Goal: Task Accomplishment & Management: Manage account settings

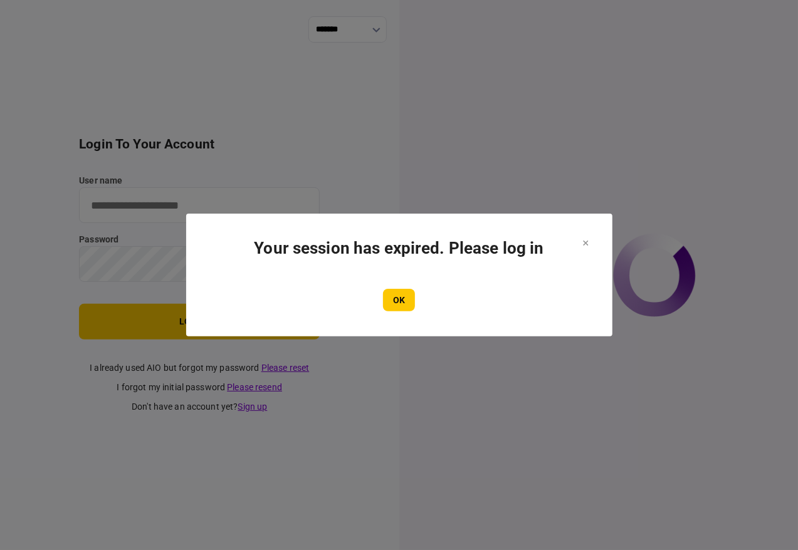
click at [399, 296] on button "OK" at bounding box center [399, 300] width 32 height 23
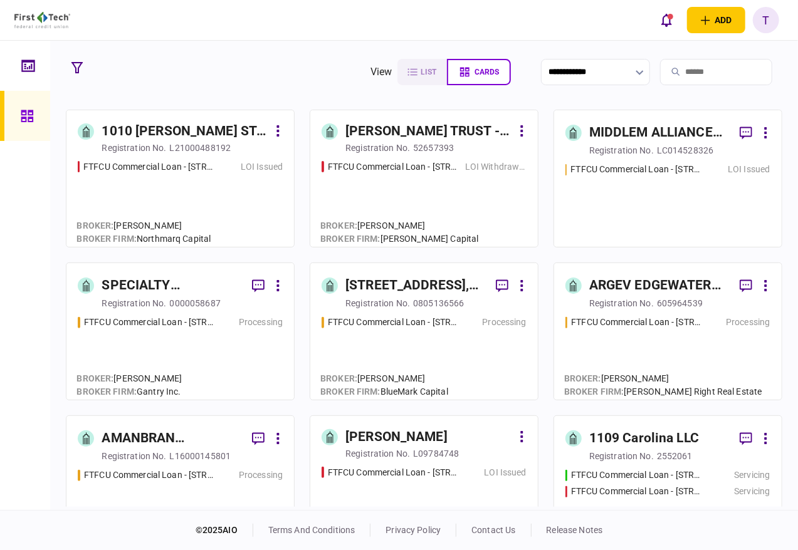
click at [683, 71] on input "search" at bounding box center [716, 72] width 112 height 26
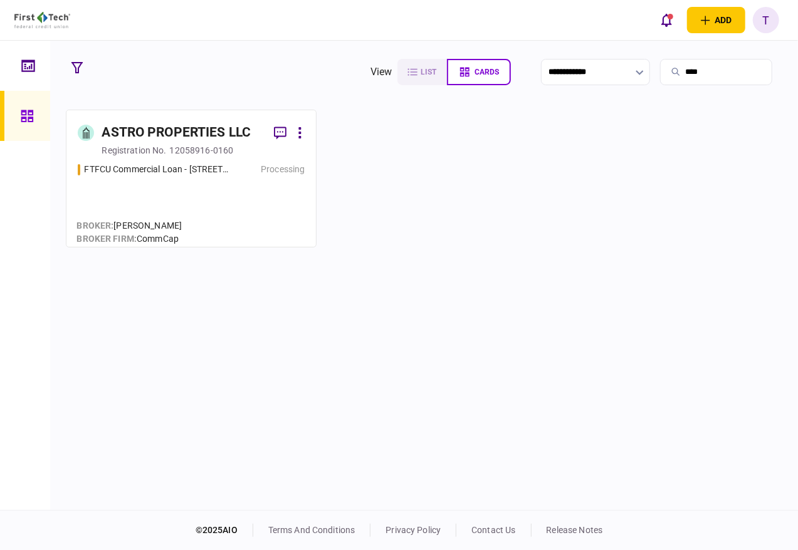
type input "****"
click at [199, 134] on div "ASTRO PROPERTIES LLC" at bounding box center [176, 133] width 149 height 20
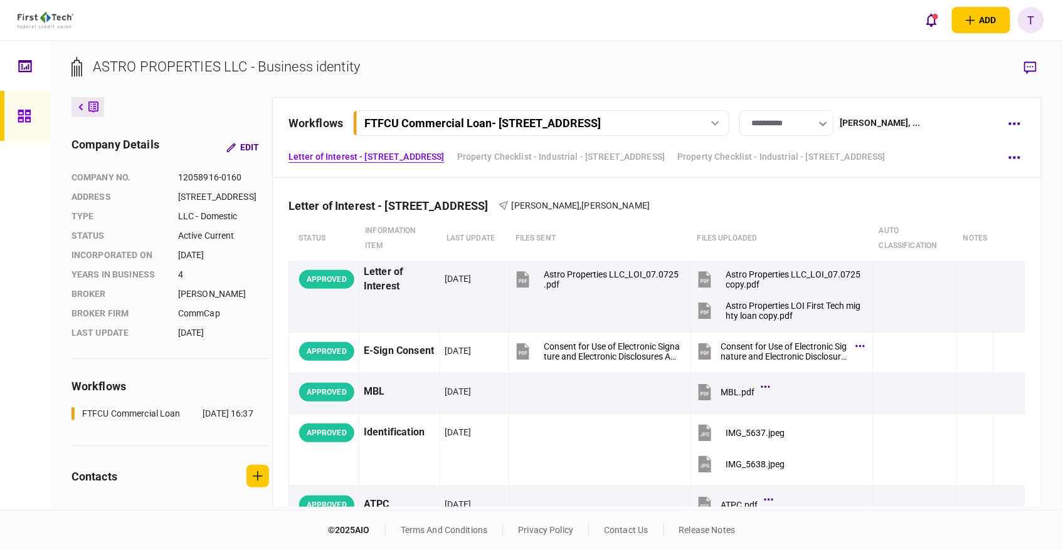
click at [797, 120] on button "button" at bounding box center [823, 123] width 8 height 10
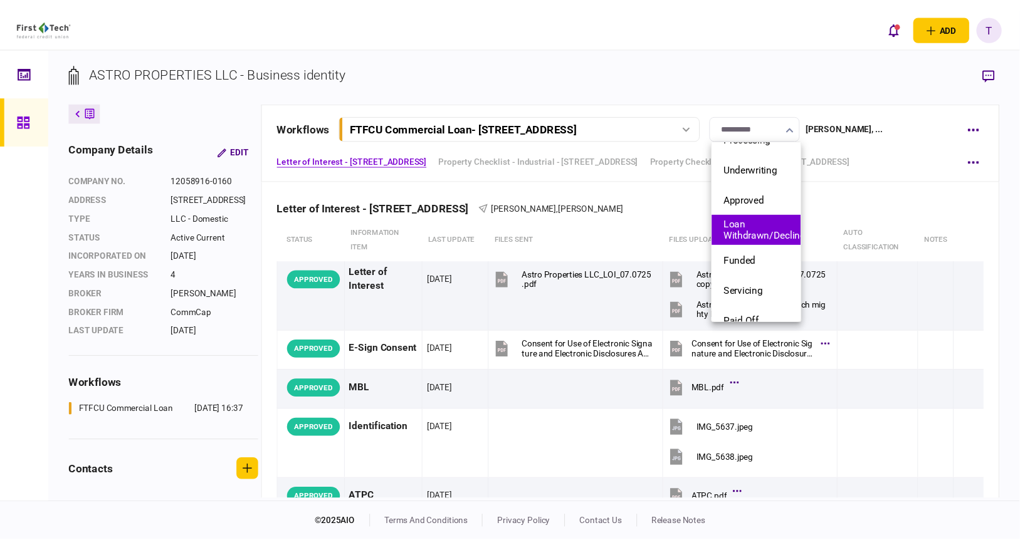
scroll to position [113, 0]
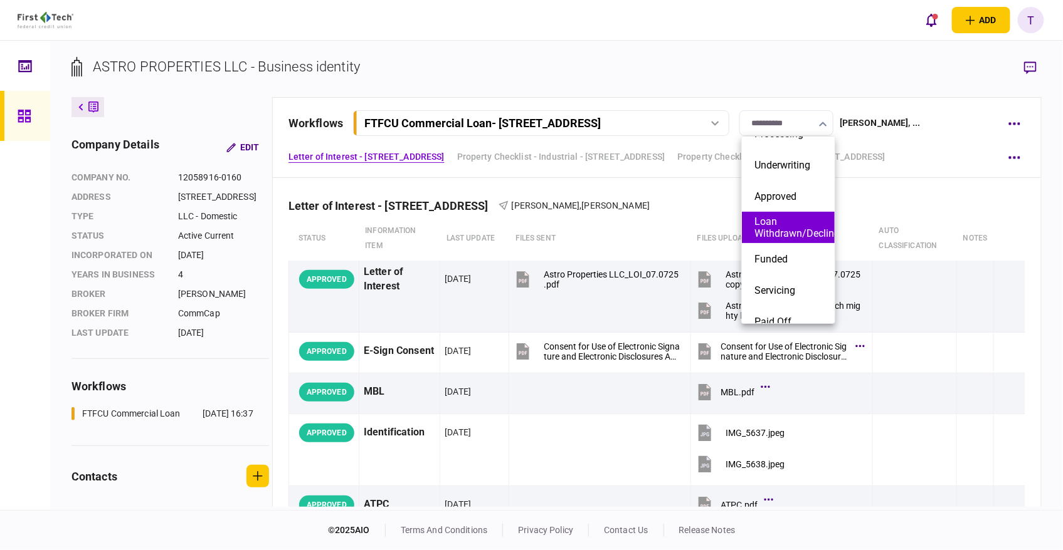
click at [792, 227] on button "Loan Withdrawn/Declined" at bounding box center [788, 228] width 68 height 24
type input "**********"
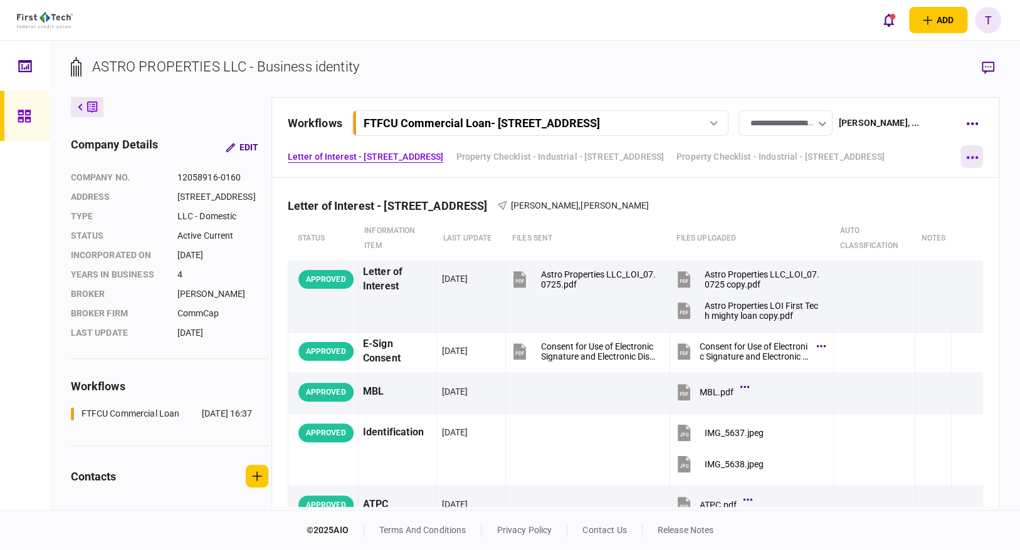
click at [797, 160] on button "button" at bounding box center [971, 156] width 23 height 23
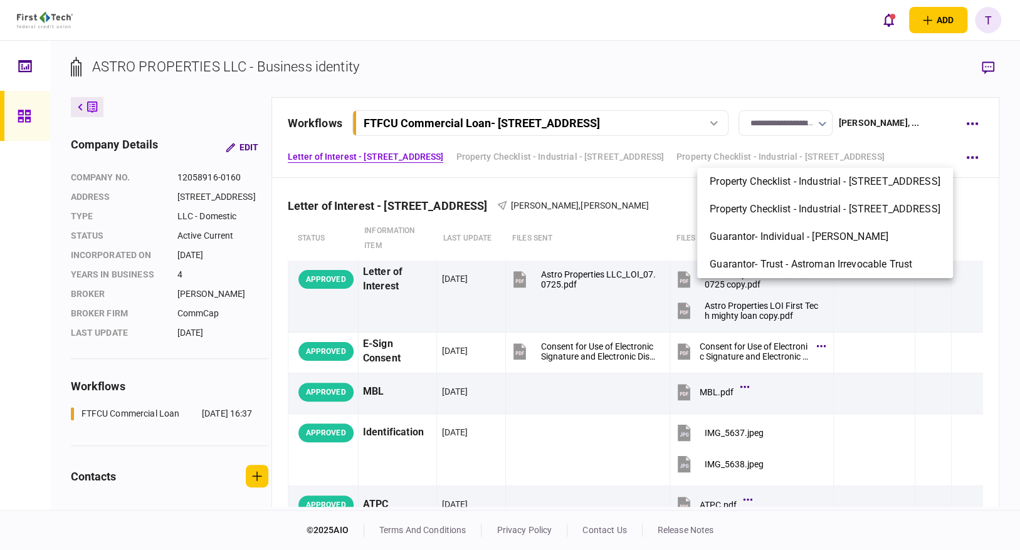
click at [797, 120] on div at bounding box center [510, 275] width 1020 height 550
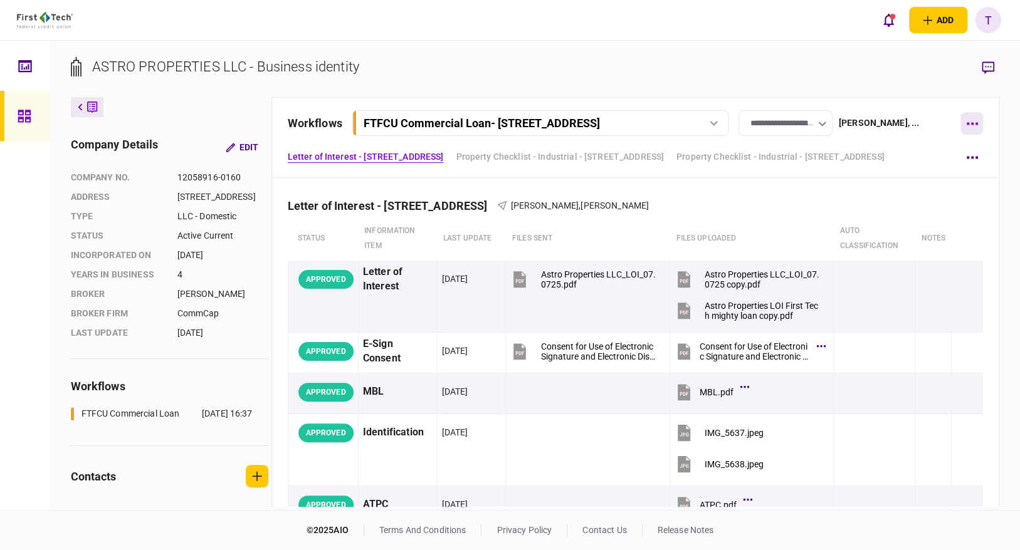
click at [797, 120] on button "button" at bounding box center [971, 123] width 23 height 23
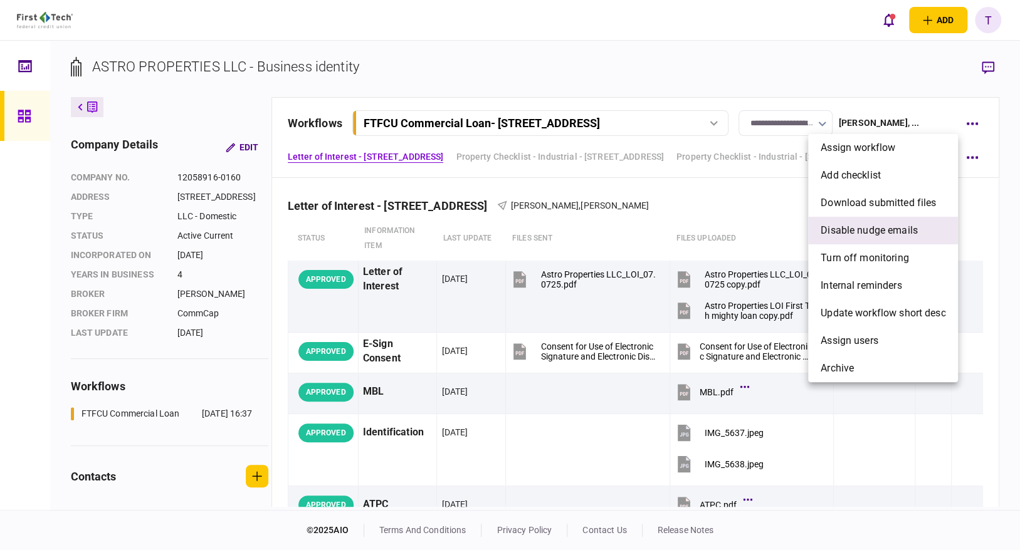
click at [797, 228] on span "Disable nudge emails" at bounding box center [869, 230] width 97 height 15
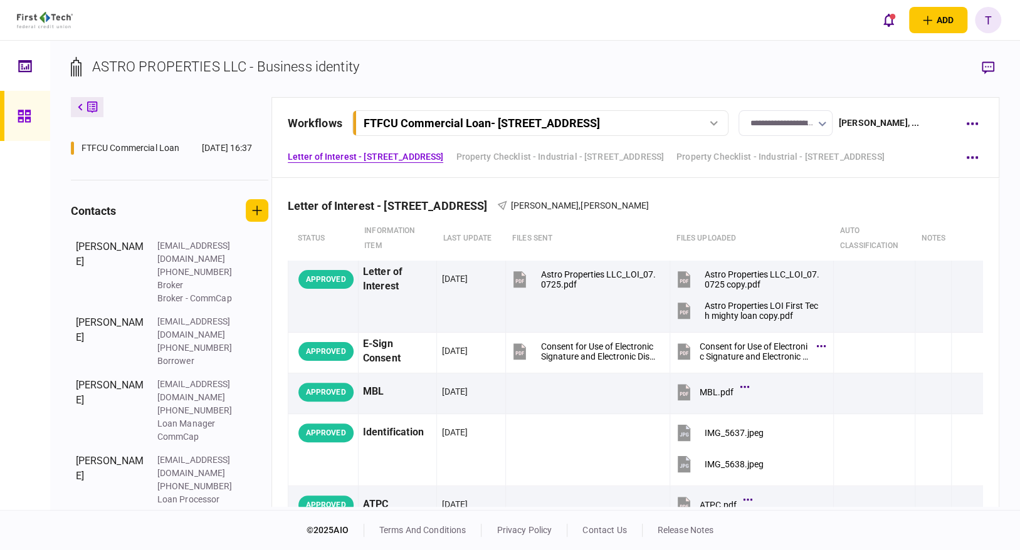
scroll to position [274, 0]
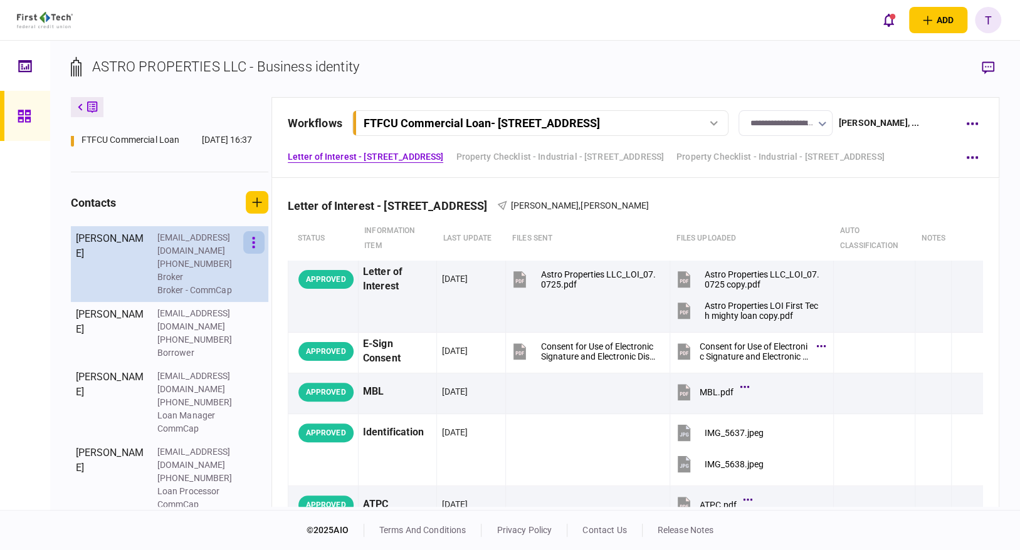
click at [254, 248] on icon "button" at bounding box center [254, 242] width 3 height 11
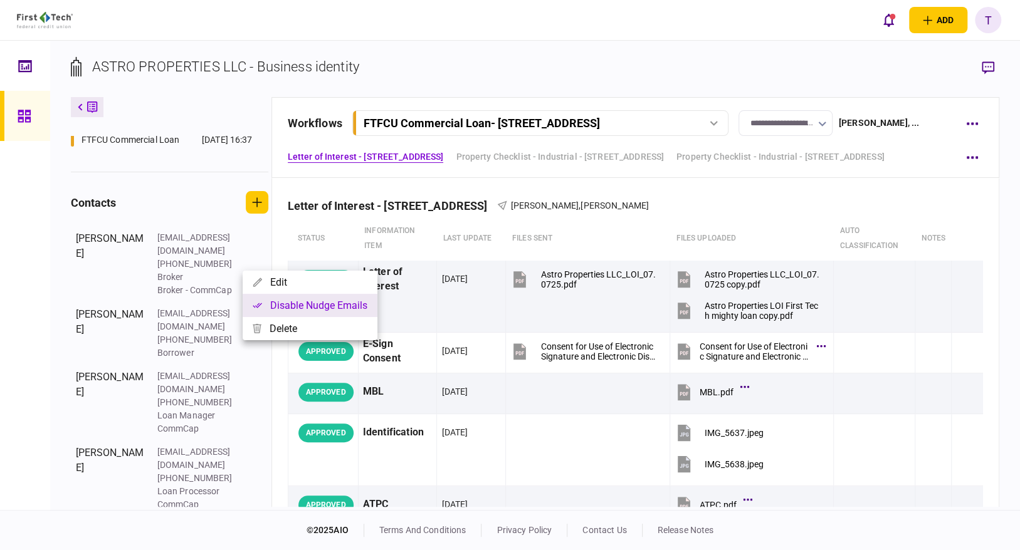
click at [297, 303] on button "Disable nudge emails" at bounding box center [310, 305] width 135 height 23
click at [278, 369] on div at bounding box center [510, 275] width 1020 height 550
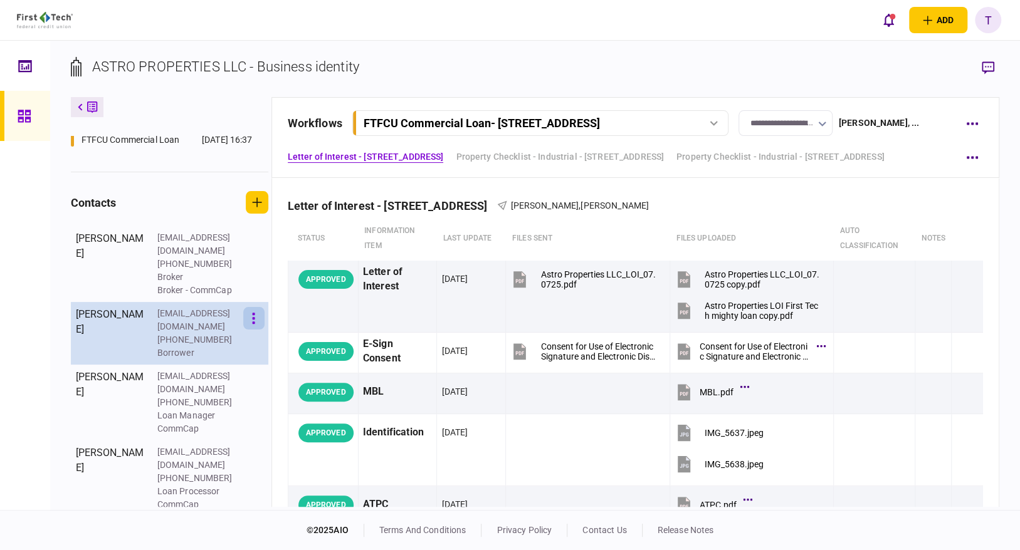
click at [254, 325] on icon "button" at bounding box center [253, 319] width 3 height 12
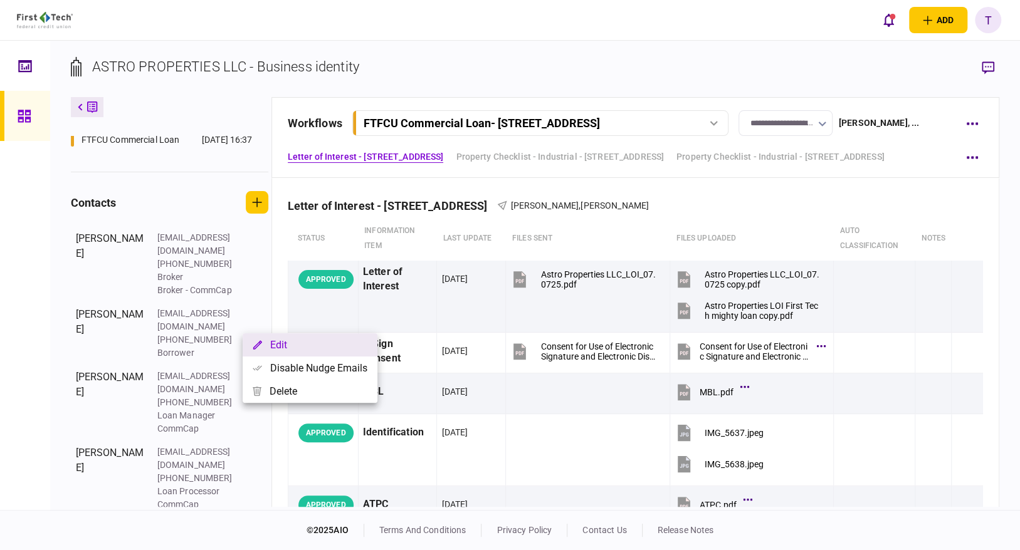
click at [287, 350] on button "Edit" at bounding box center [310, 345] width 135 height 23
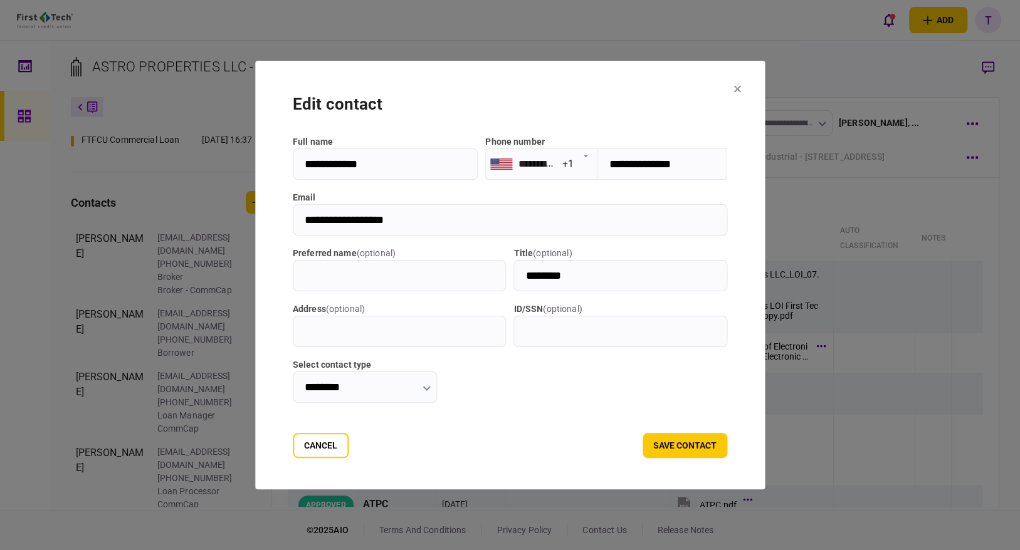
drag, startPoint x: 417, startPoint y: 218, endPoint x: 305, endPoint y: 218, distance: 111.6
click at [305, 218] on input "**********" at bounding box center [510, 219] width 435 height 31
click at [322, 443] on button "Cancel" at bounding box center [321, 445] width 56 height 25
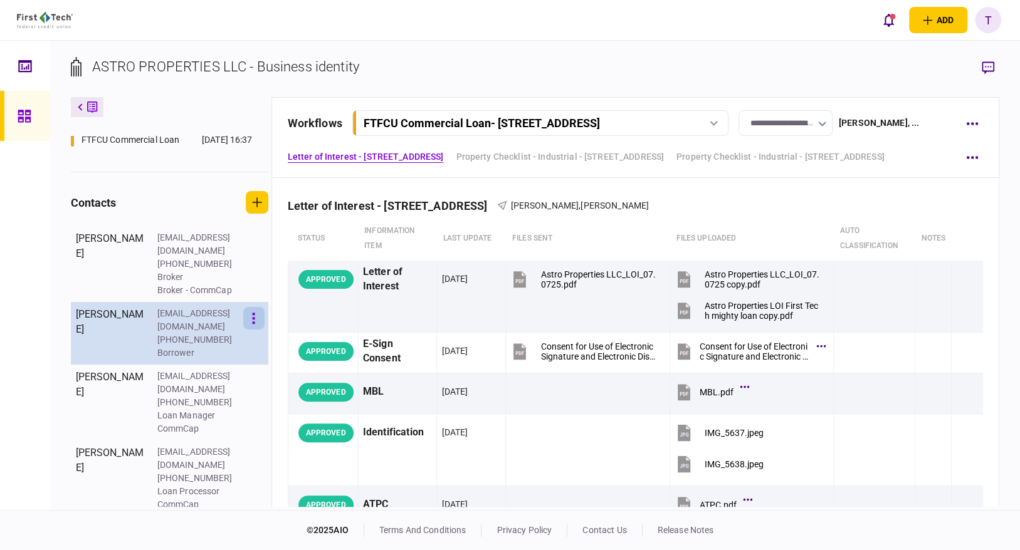
click at [250, 330] on button "button" at bounding box center [253, 318] width 21 height 23
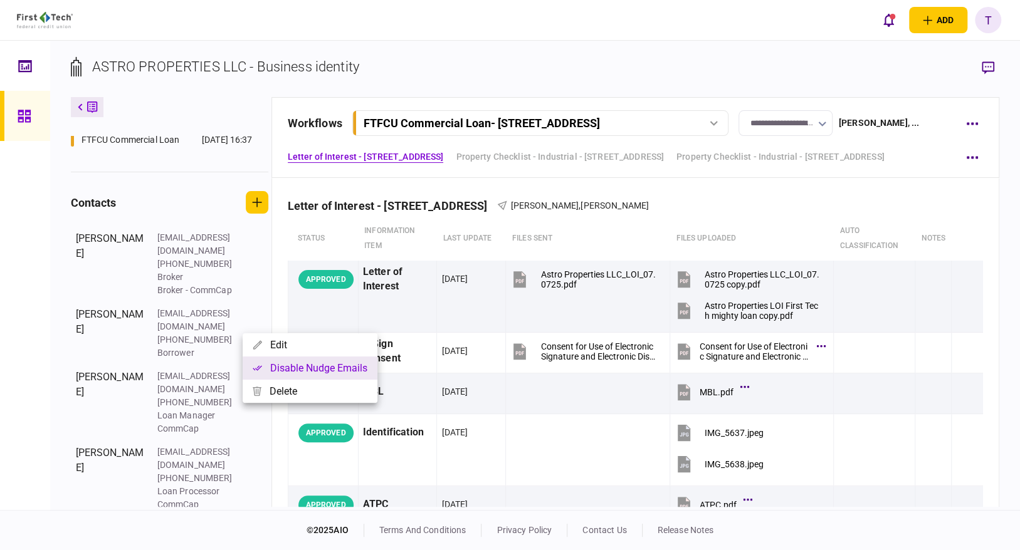
click at [290, 364] on button "Disable nudge emails" at bounding box center [310, 368] width 135 height 23
click at [252, 423] on div at bounding box center [510, 275] width 1020 height 550
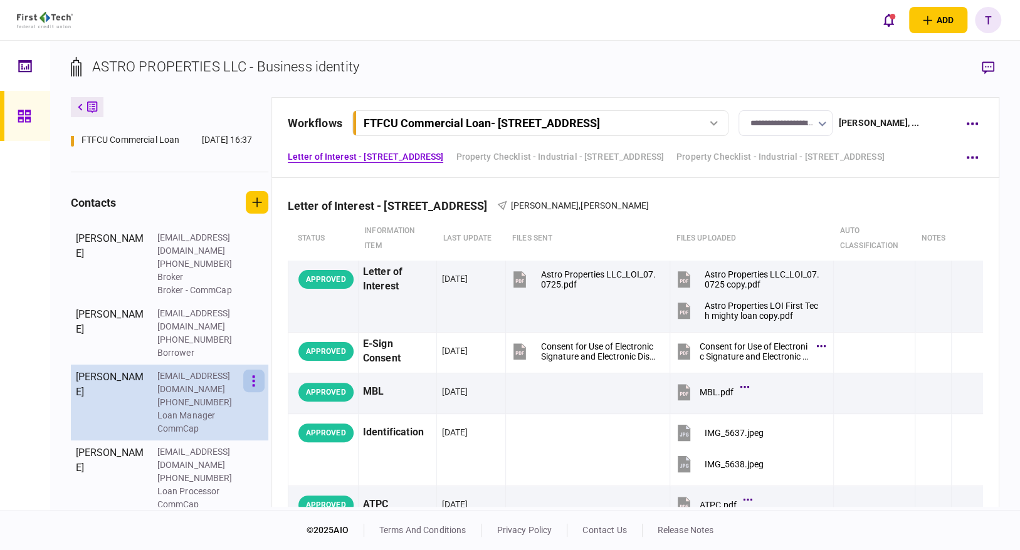
click at [251, 392] on button "button" at bounding box center [253, 381] width 21 height 23
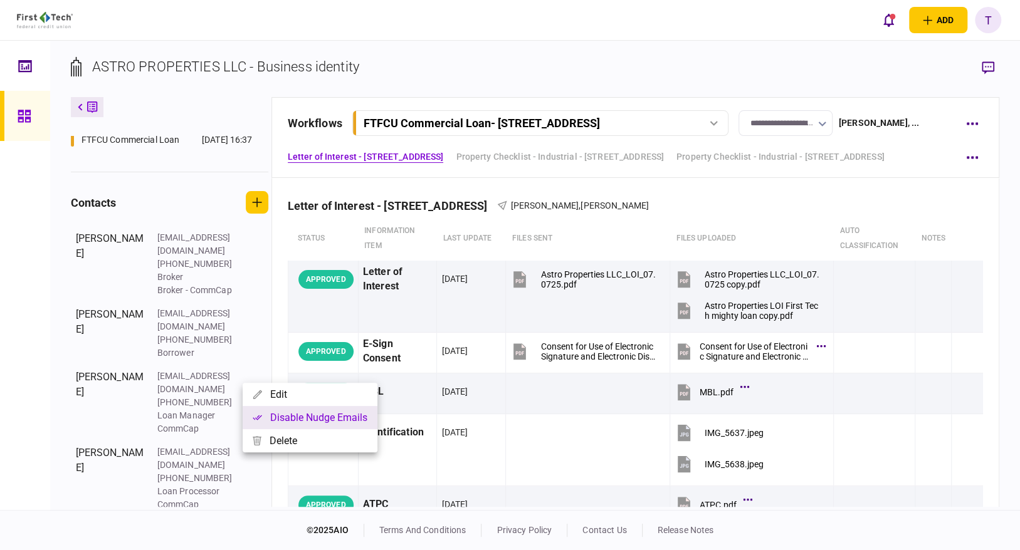
click at [287, 415] on button "Disable nudge emails" at bounding box center [310, 417] width 135 height 23
click at [255, 472] on div at bounding box center [510, 275] width 1020 height 550
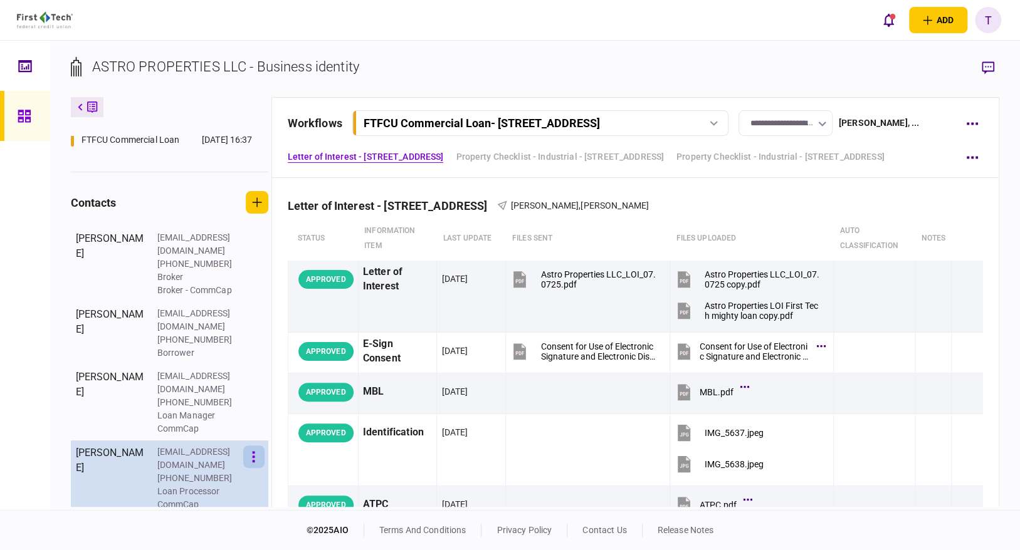
click at [252, 458] on icon "button" at bounding box center [253, 457] width 3 height 12
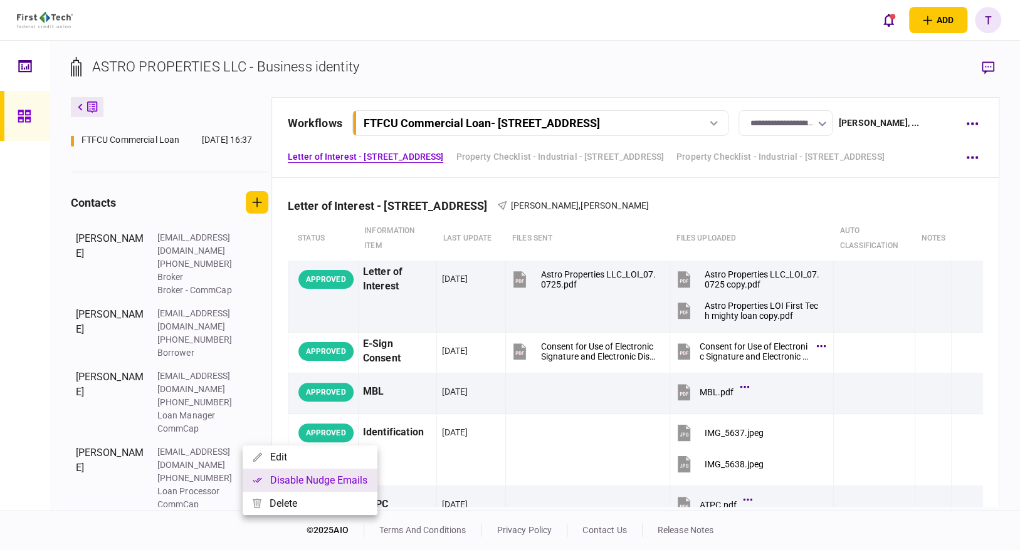
click at [287, 479] on button "Disable nudge emails" at bounding box center [310, 480] width 135 height 23
drag, startPoint x: 273, startPoint y: 383, endPoint x: 275, endPoint y: 337, distance: 46.5
click at [281, 339] on div at bounding box center [510, 275] width 1020 height 550
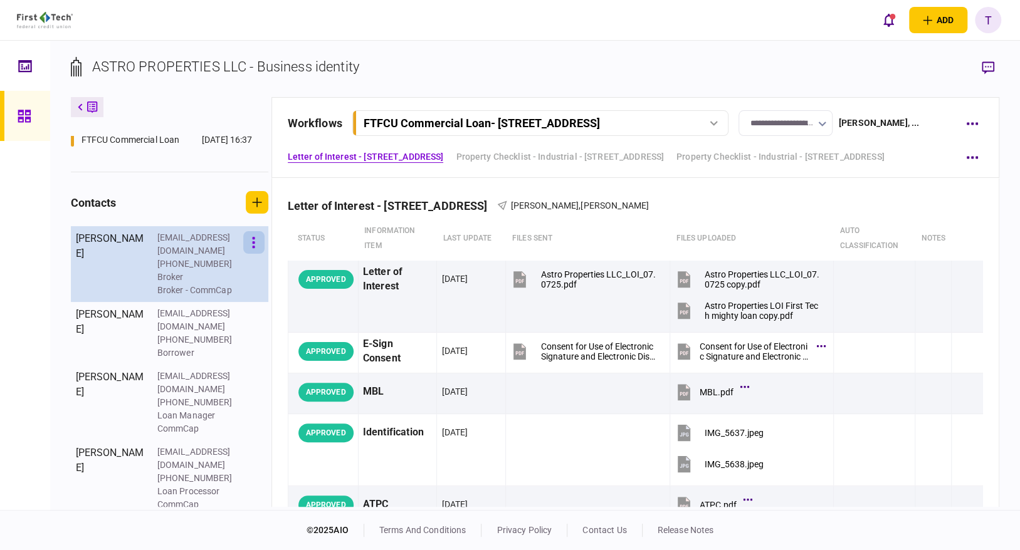
click at [256, 254] on button "button" at bounding box center [253, 242] width 21 height 23
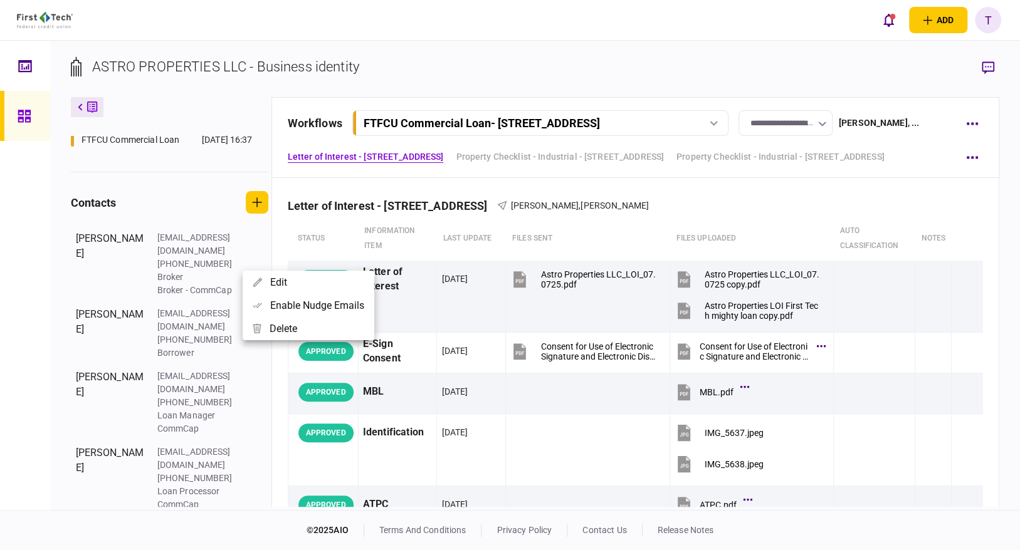
click at [256, 355] on div at bounding box center [510, 275] width 1020 height 550
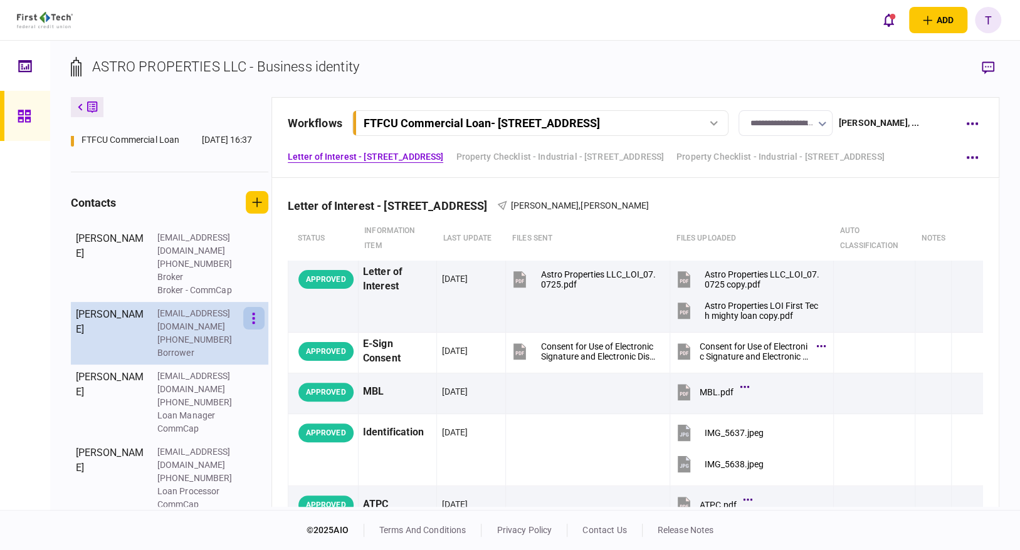
click at [256, 330] on button "button" at bounding box center [253, 318] width 21 height 23
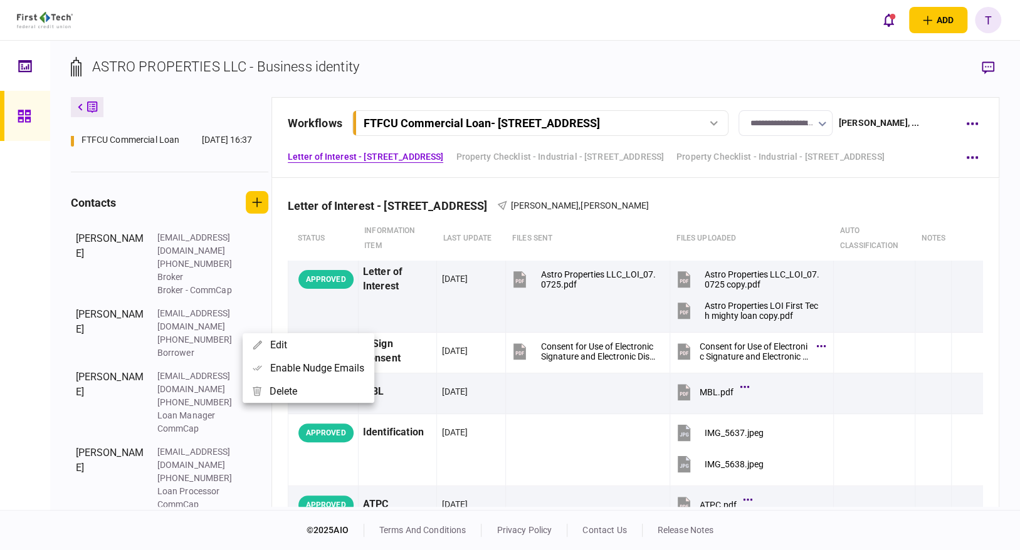
click at [252, 431] on div at bounding box center [510, 275] width 1020 height 550
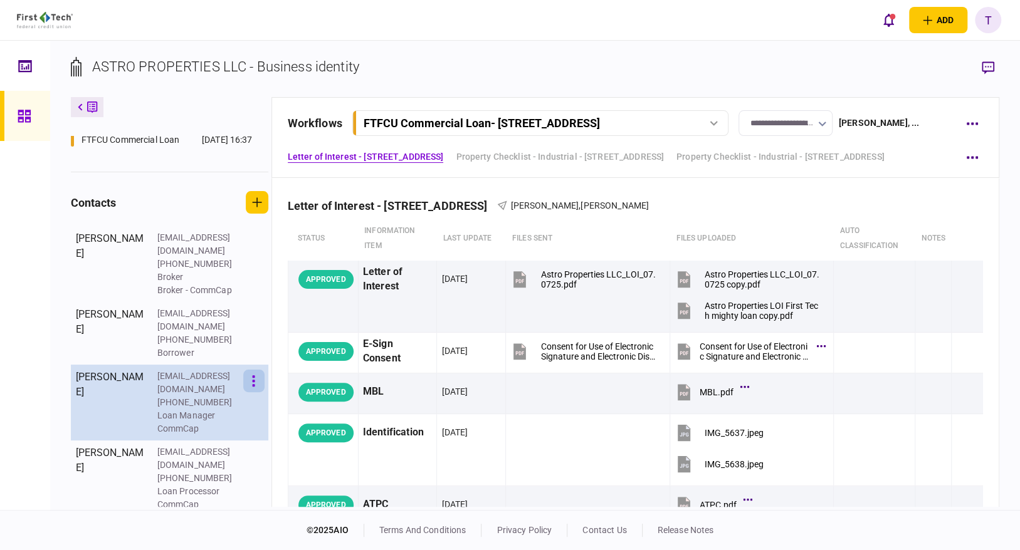
click at [252, 387] on icon "button" at bounding box center [253, 382] width 3 height 12
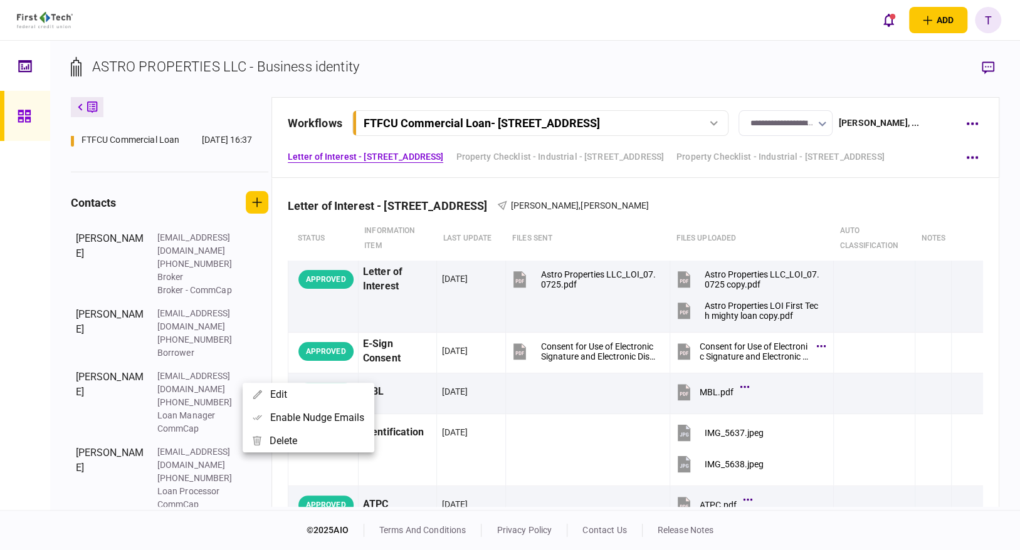
click at [265, 481] on div at bounding box center [510, 275] width 1020 height 550
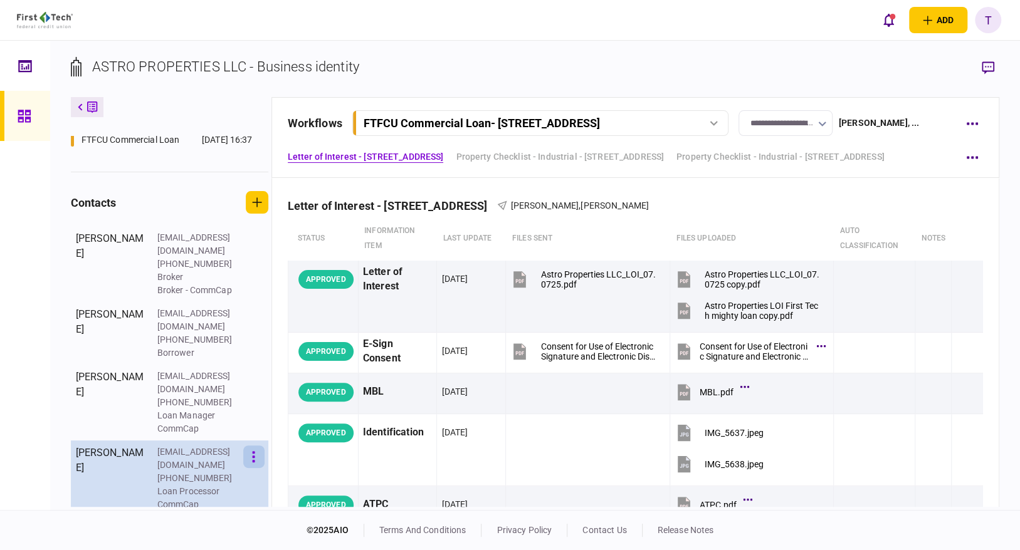
click at [254, 455] on icon "button" at bounding box center [254, 456] width 3 height 11
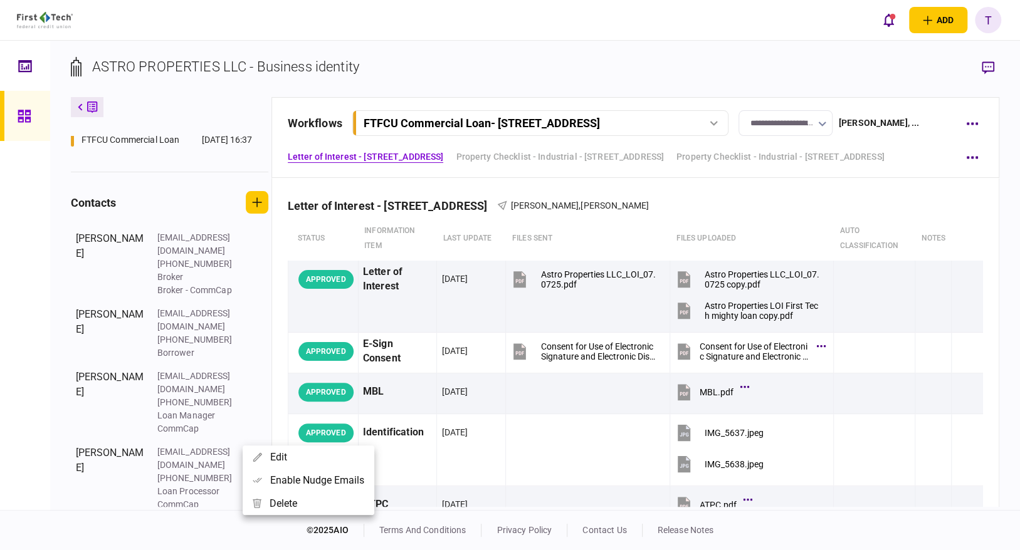
drag, startPoint x: 271, startPoint y: 338, endPoint x: 277, endPoint y: 283, distance: 55.5
click at [277, 283] on div at bounding box center [510, 275] width 1020 height 550
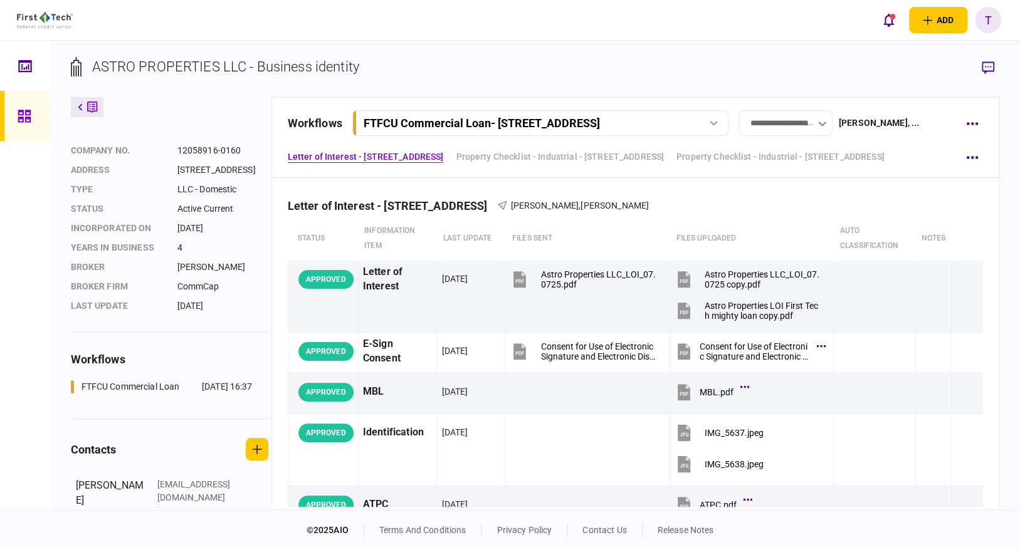
scroll to position [0, 0]
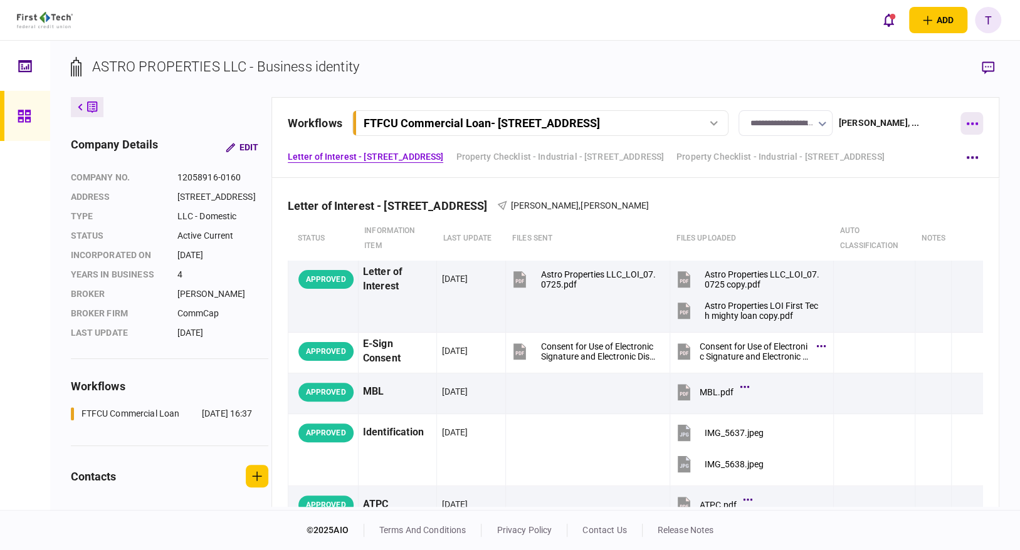
click at [797, 120] on button "button" at bounding box center [971, 123] width 23 height 23
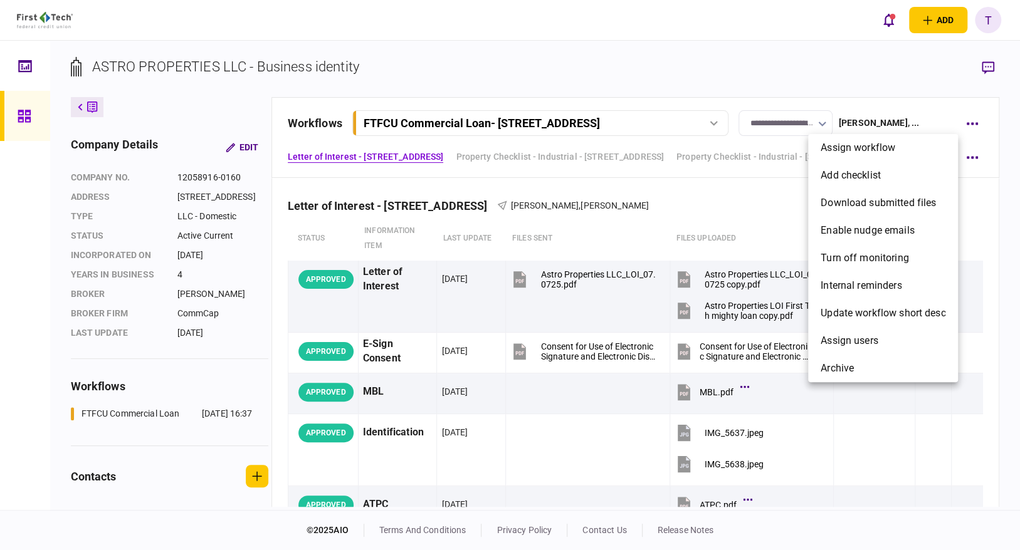
click at [797, 44] on div at bounding box center [510, 275] width 1020 height 550
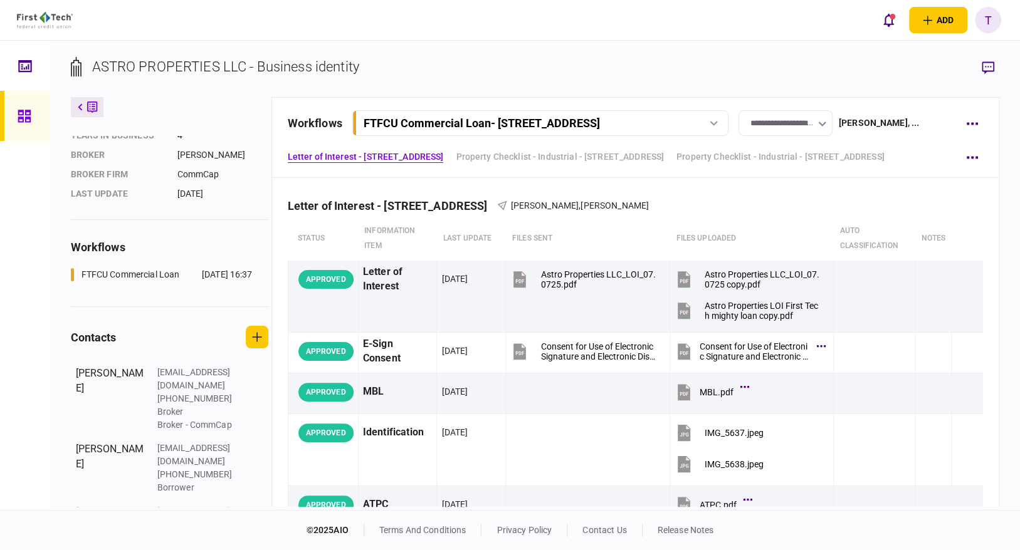
scroll to position [274, 0]
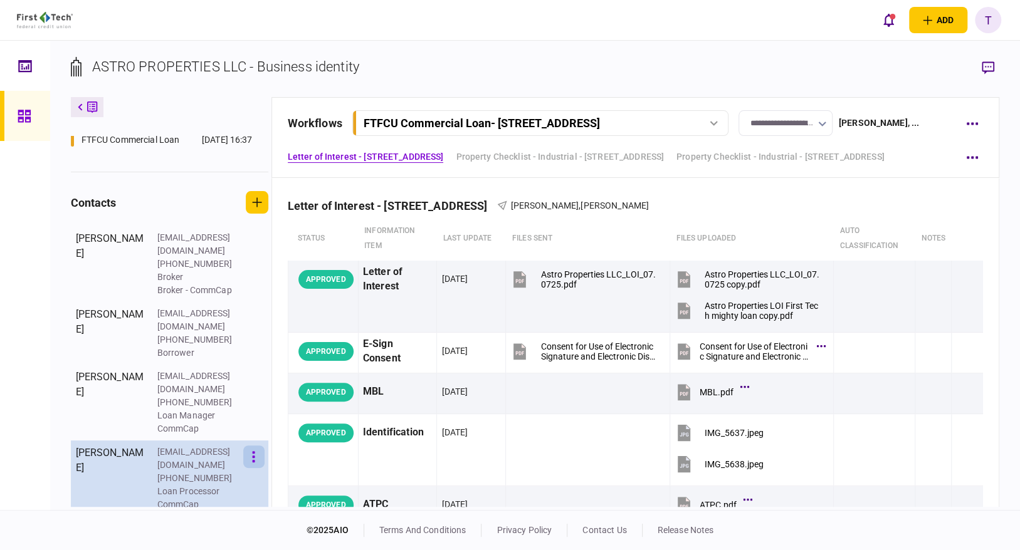
click at [252, 455] on icon "button" at bounding box center [253, 457] width 3 height 12
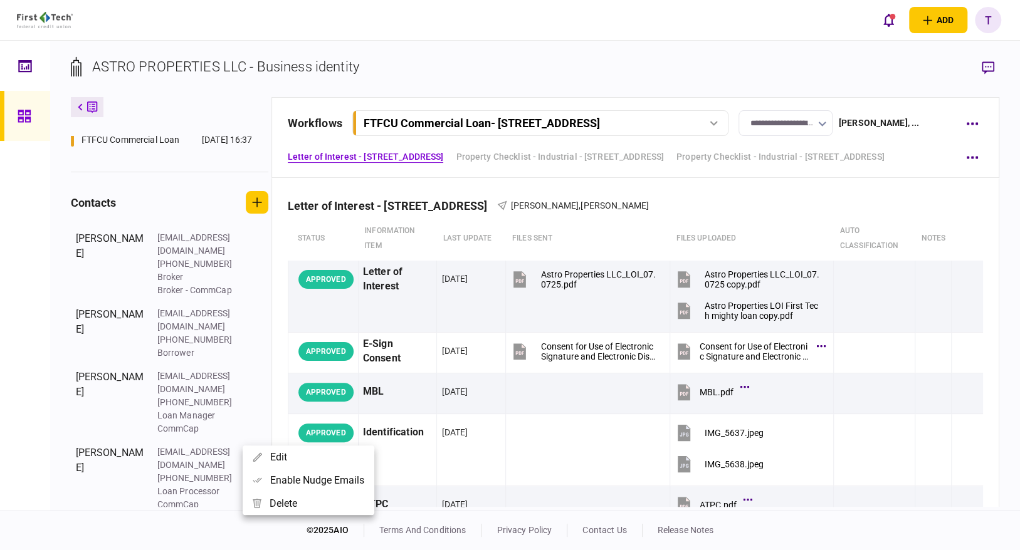
click at [260, 391] on div at bounding box center [510, 275] width 1020 height 550
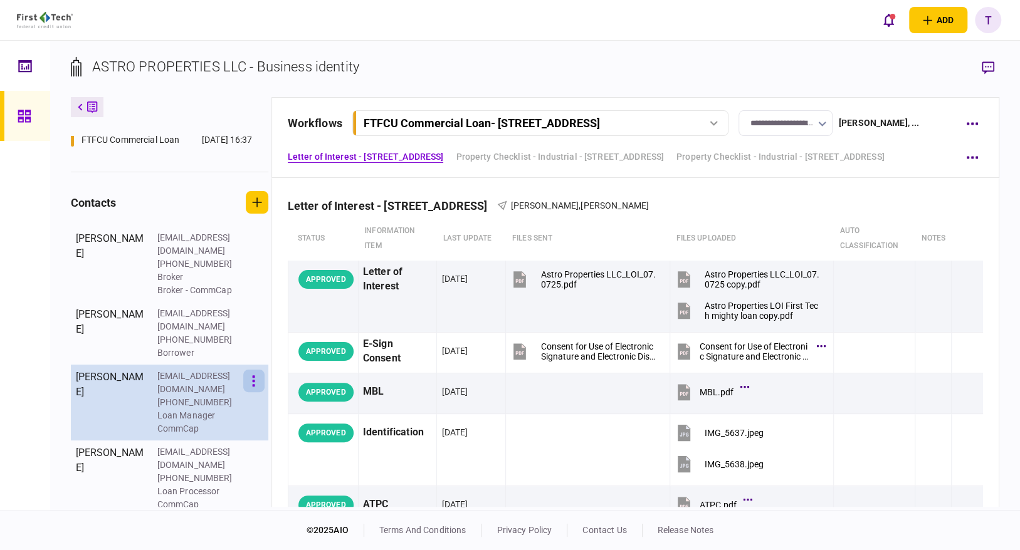
click at [255, 392] on button "button" at bounding box center [253, 381] width 21 height 23
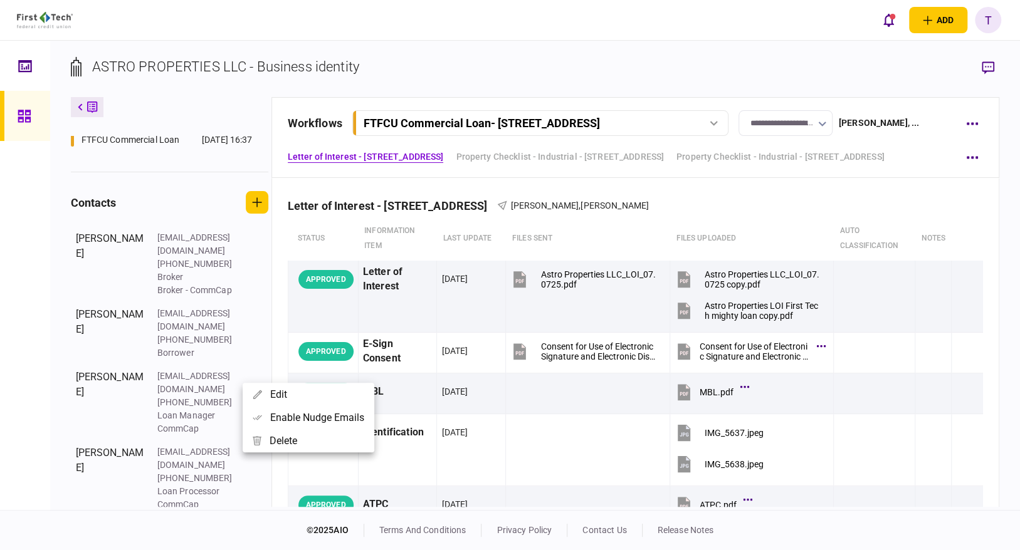
click at [252, 339] on div at bounding box center [510, 275] width 1020 height 550
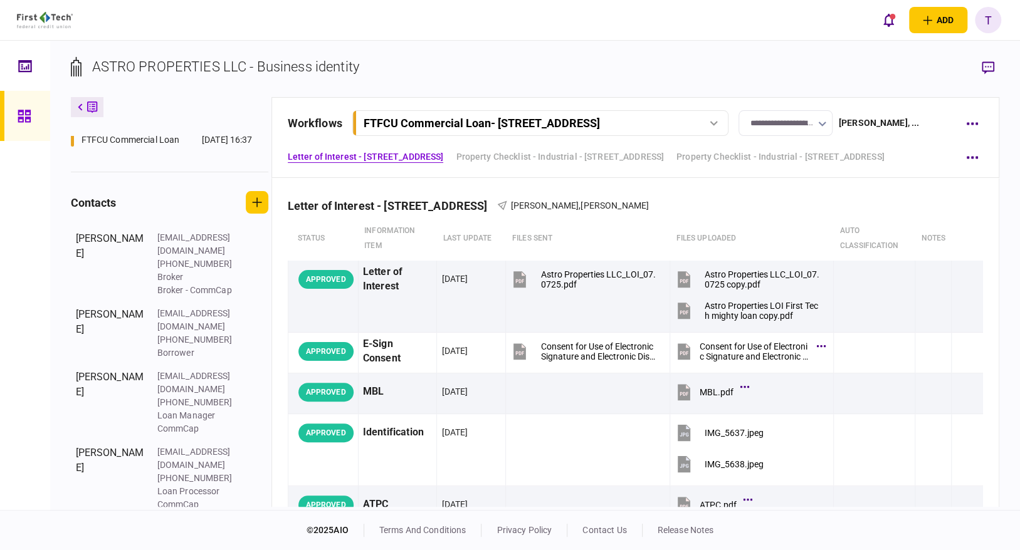
click at [252, 325] on icon "button" at bounding box center [253, 319] width 3 height 12
click at [252, 339] on button "Edit" at bounding box center [309, 345] width 132 height 23
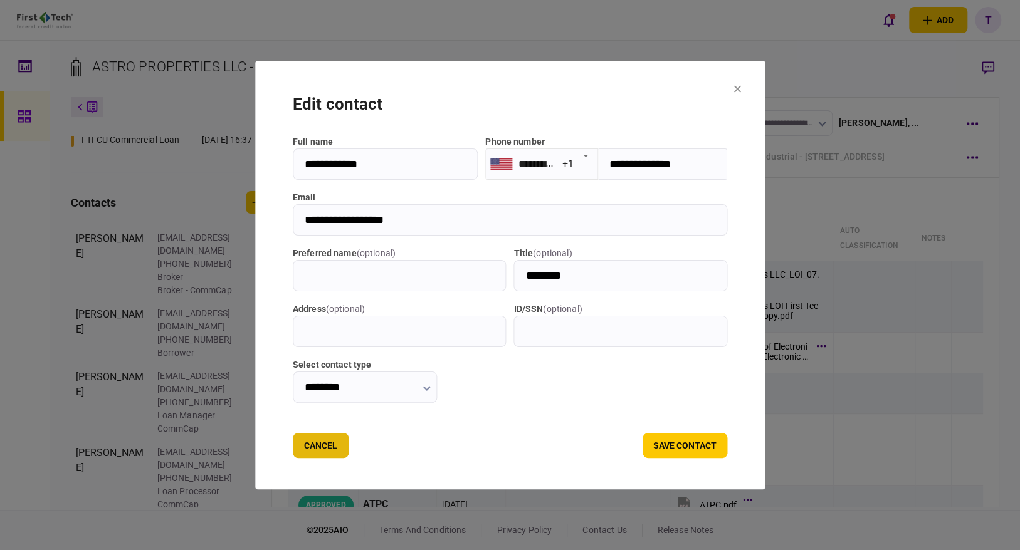
click at [324, 436] on button "Cancel" at bounding box center [321, 445] width 56 height 25
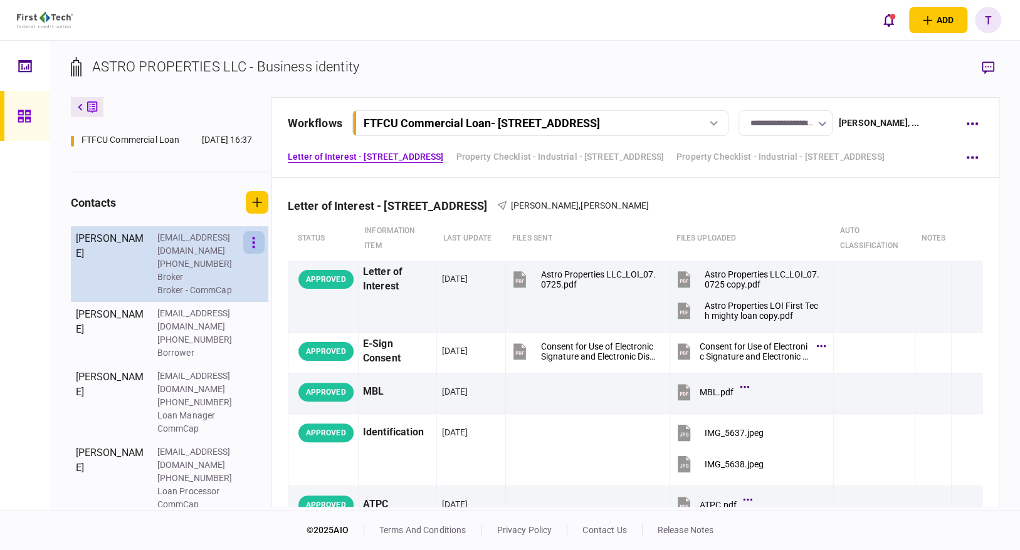
click at [256, 254] on button "button" at bounding box center [253, 242] width 21 height 23
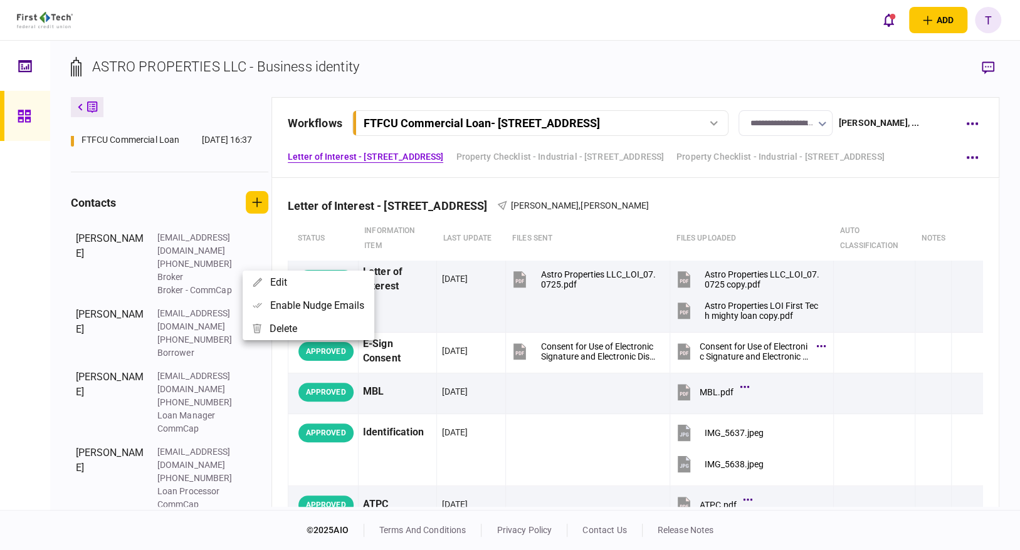
click at [797, 66] on div at bounding box center [510, 275] width 1020 height 550
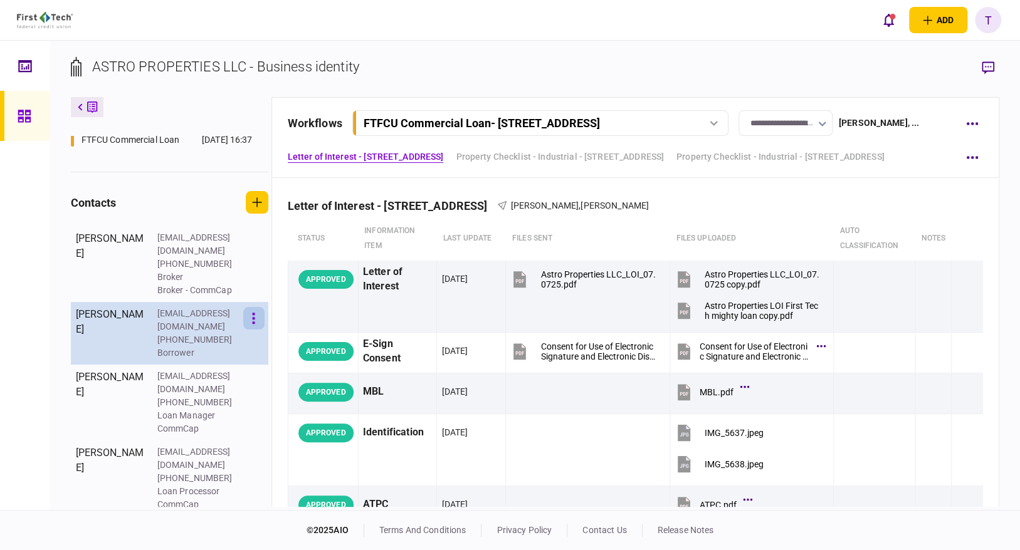
click at [252, 325] on icon "button" at bounding box center [253, 319] width 3 height 12
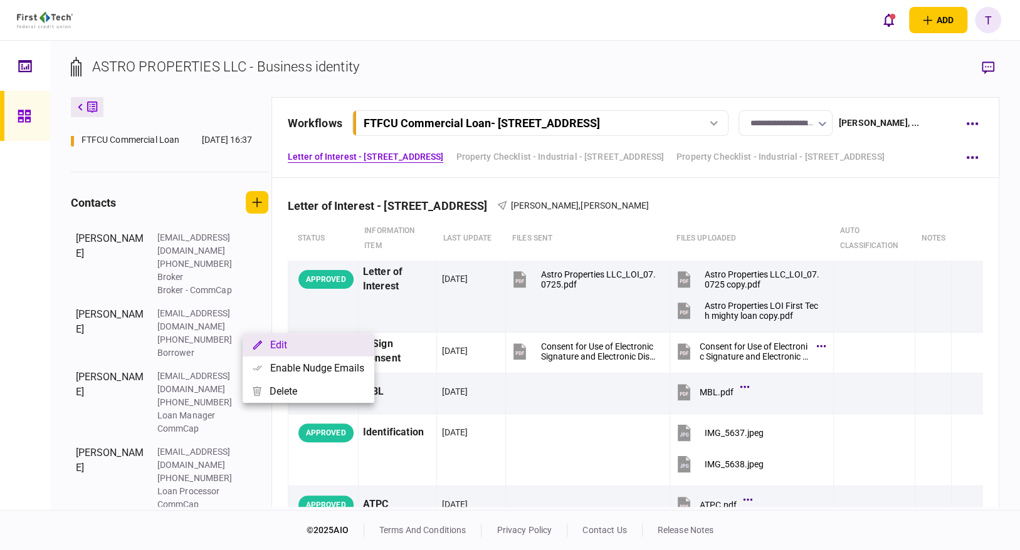
click at [281, 345] on button "Edit" at bounding box center [309, 345] width 132 height 23
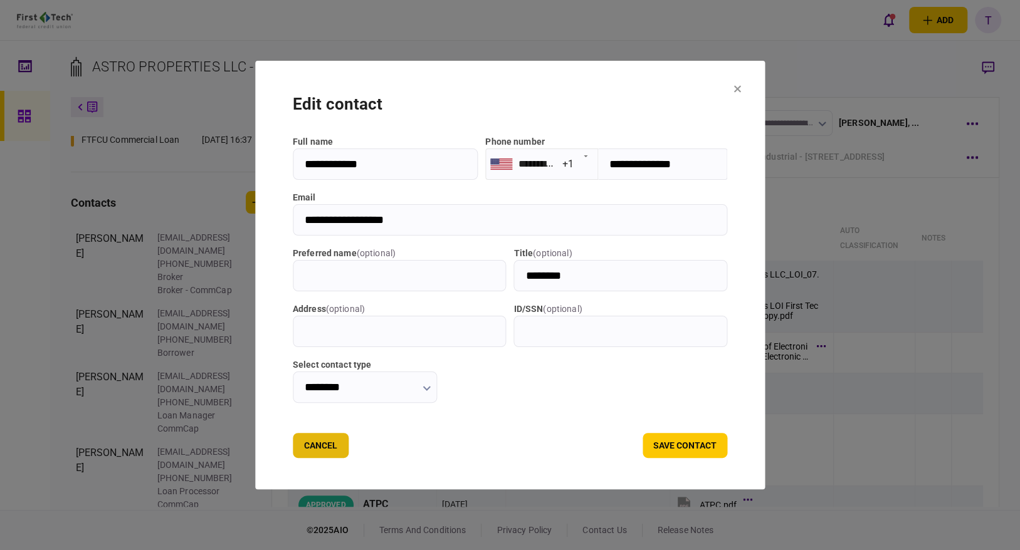
click at [313, 445] on button "Cancel" at bounding box center [321, 445] width 56 height 25
